Goal: Find contact information: Find contact information

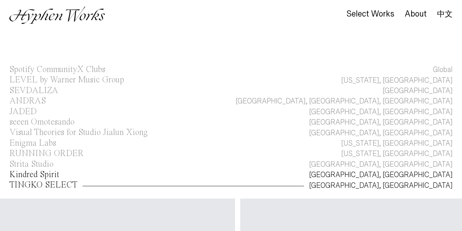
click at [46, 176] on div "Kindred Spirit" at bounding box center [34, 174] width 50 height 9
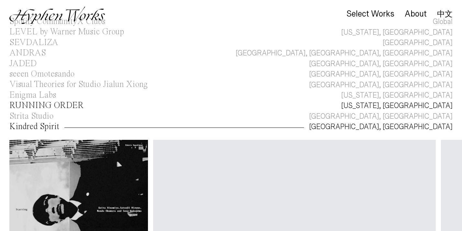
scroll to position [47, 0]
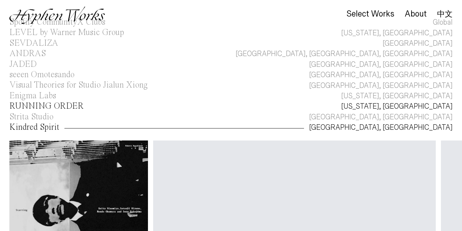
click at [64, 107] on div "RUNNING ORDER" at bounding box center [46, 106] width 74 height 9
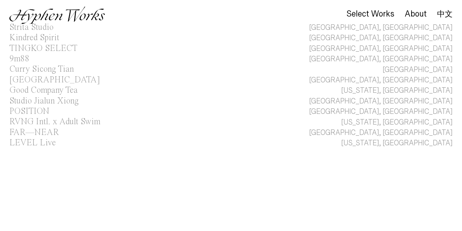
scroll to position [393, 0]
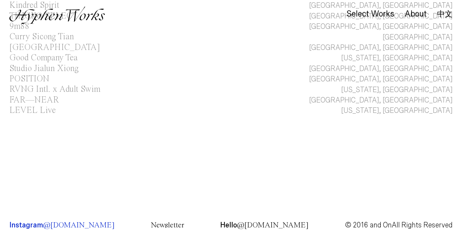
click at [42, 221] on p "Instagram @Hyphen.Works" at bounding box center [61, 224] width 105 height 7
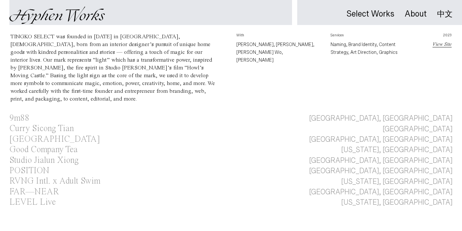
scroll to position [403, 0]
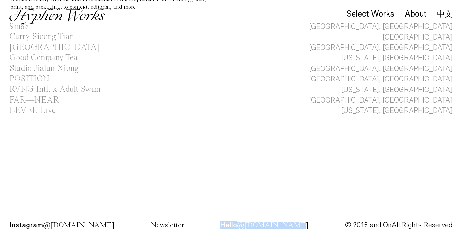
drag, startPoint x: 220, startPoint y: 218, endPoint x: 296, endPoint y: 218, distance: 76.1
click at [296, 221] on footer "Instagram @[DOMAIN_NAME] Newsletter Hello @[DOMAIN_NAME] © 2016 and On All Righ…" at bounding box center [231, 224] width 462 height 7
copy p "Hello @[DOMAIN_NAME]"
click at [92, 20] on img at bounding box center [57, 14] width 96 height 17
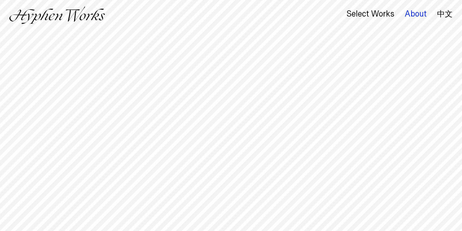
click at [418, 16] on div "About" at bounding box center [416, 13] width 22 height 9
